Goal: Navigation & Orientation: Find specific page/section

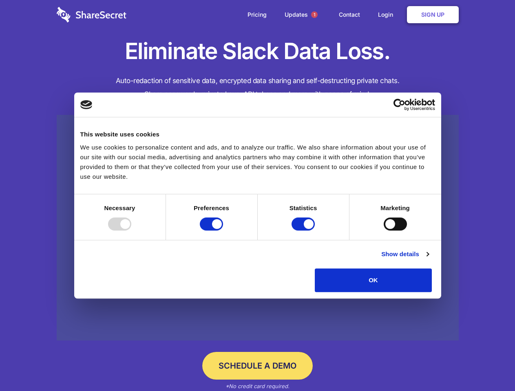
click at [131, 231] on div at bounding box center [119, 224] width 23 height 13
click at [223, 231] on input "Preferences" at bounding box center [211, 224] width 23 height 13
checkbox input "false"
click at [304, 231] on input "Statistics" at bounding box center [302, 224] width 23 height 13
checkbox input "false"
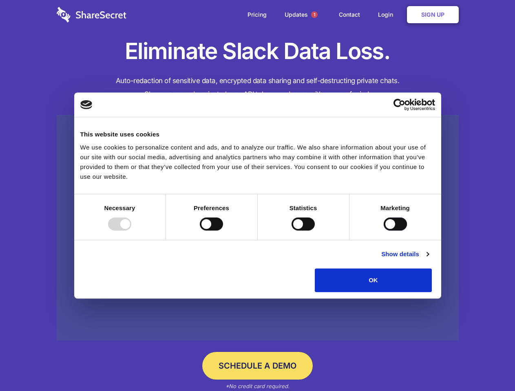
click at [383, 231] on input "Marketing" at bounding box center [394, 224] width 23 height 13
checkbox input "true"
click at [428, 259] on link "Show details" at bounding box center [404, 254] width 47 height 10
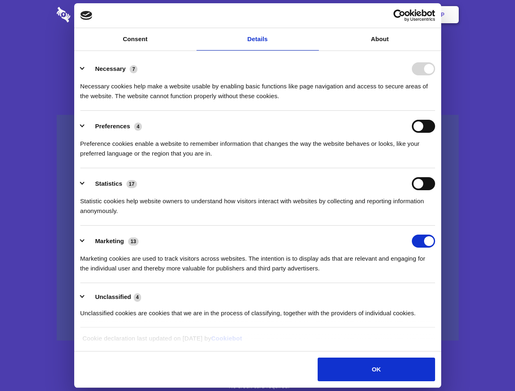
click at [435, 158] on div "Preference cookies enable a website to remember information that changes the wa…" at bounding box center [257, 146] width 354 height 26
click at [314, 15] on span "1" at bounding box center [314, 14] width 7 height 7
